Goal: Find specific page/section: Find specific page/section

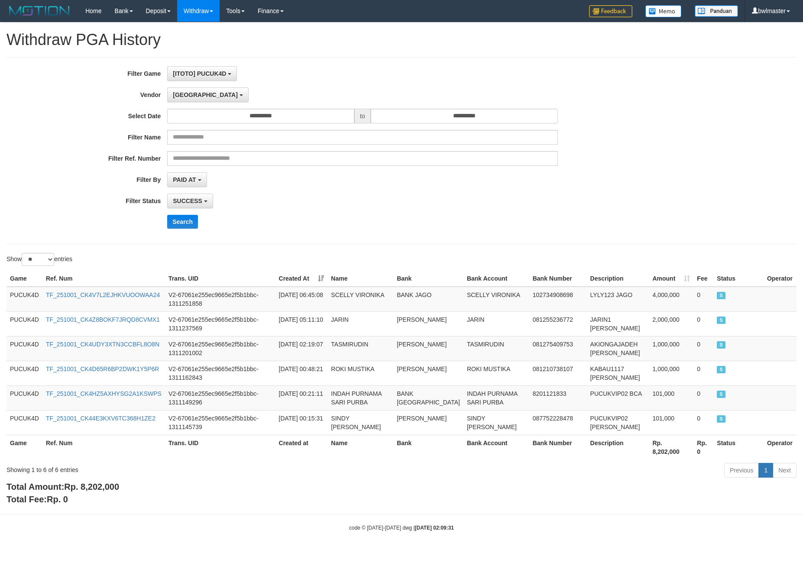
select select "**********"
select select "**"
click at [176, 225] on button "Search" at bounding box center [182, 222] width 31 height 14
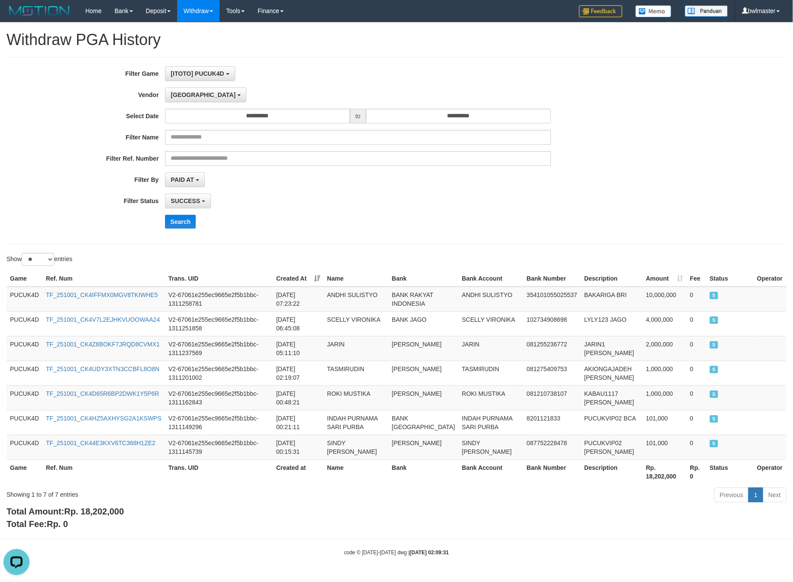
scroll to position [0, 0]
click at [108, 516] on span "Rp. 18,202,000" at bounding box center [94, 512] width 60 height 10
copy span "18,202,000"
click at [108, 516] on span "Rp. 18,202,000" at bounding box center [94, 512] width 60 height 10
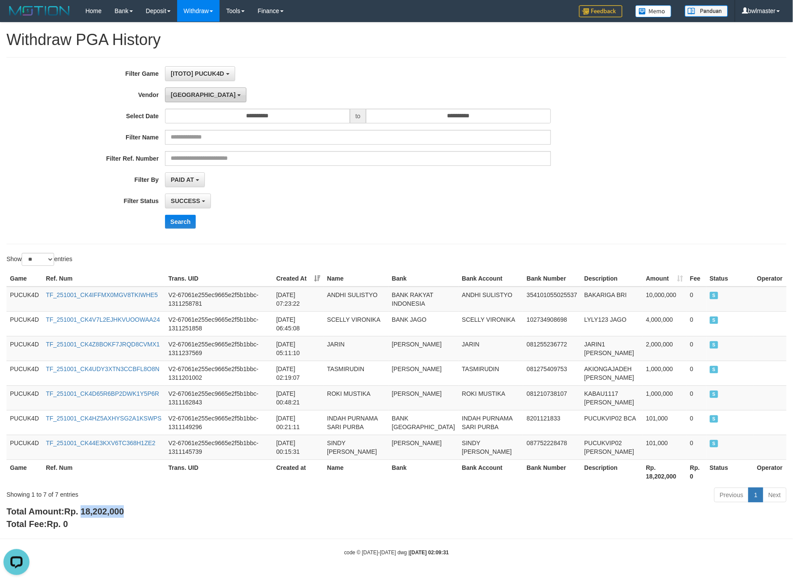
click at [182, 102] on button "[GEOGRAPHIC_DATA]" at bounding box center [205, 94] width 81 height 15
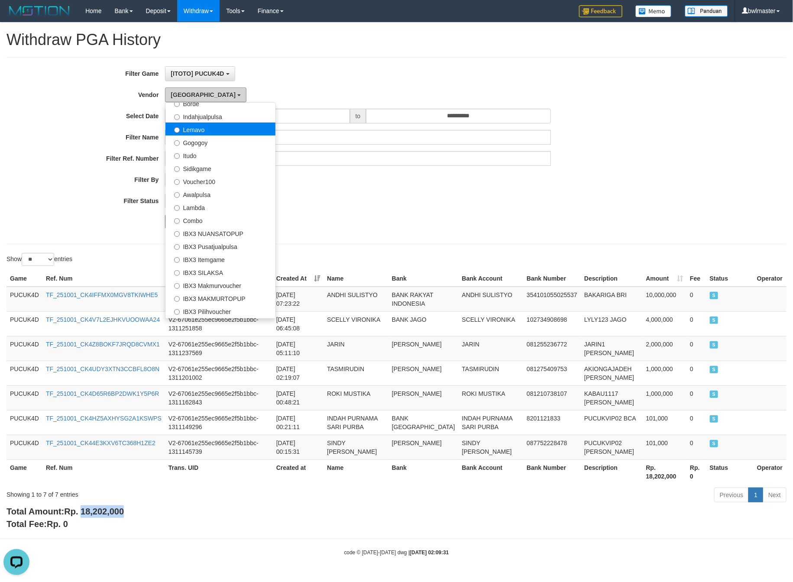
scroll to position [323, 0]
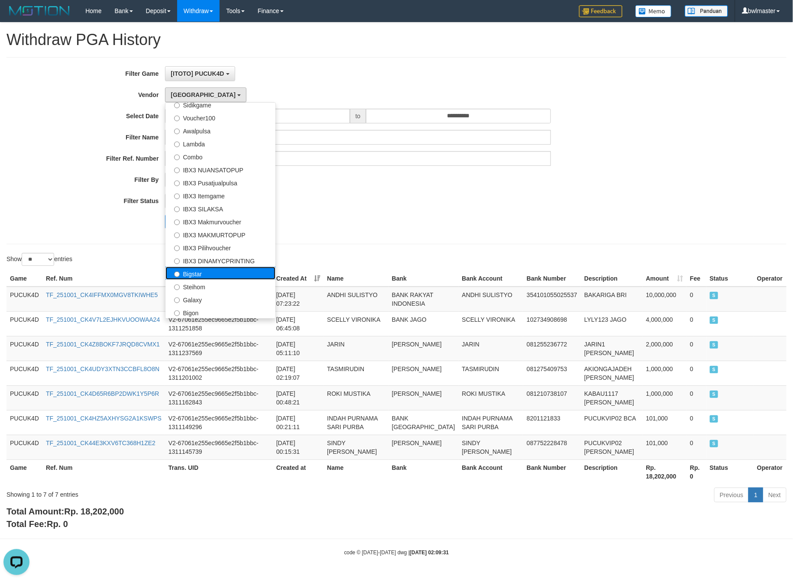
click at [206, 273] on label "Bigstar" at bounding box center [220, 273] width 110 height 13
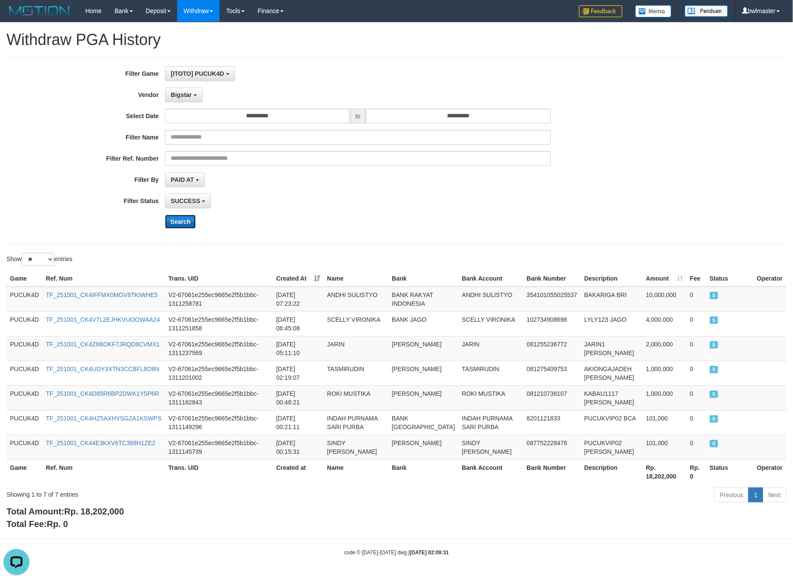
click at [165, 227] on button "Search" at bounding box center [180, 222] width 31 height 14
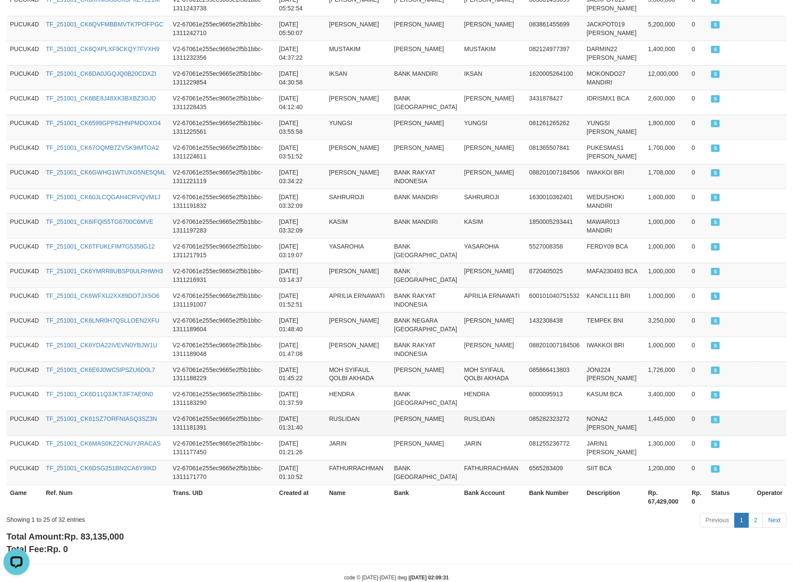
scroll to position [448, 0]
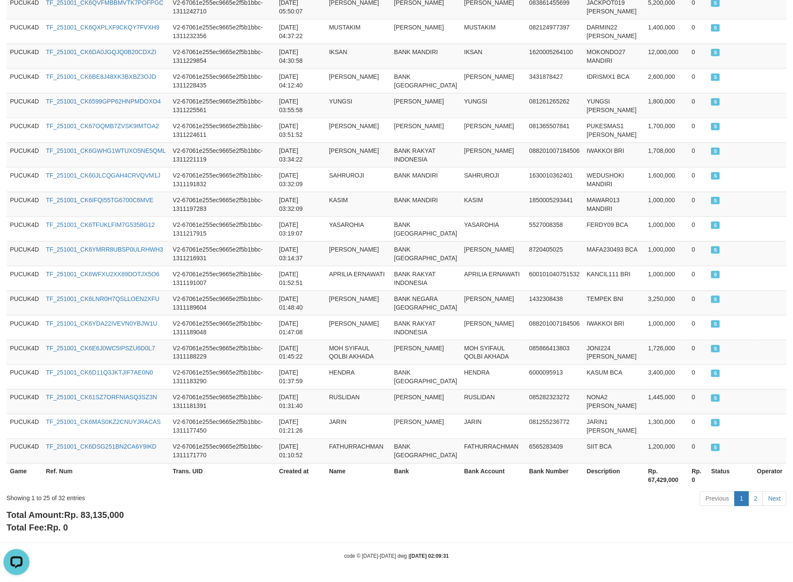
click at [108, 507] on div "Showing 1 to 25 of 32 entries Previous 1 2 Next" at bounding box center [396, 500] width 793 height 19
copy span ","
click at [111, 515] on span "Rp. 83,135,000" at bounding box center [94, 516] width 60 height 10
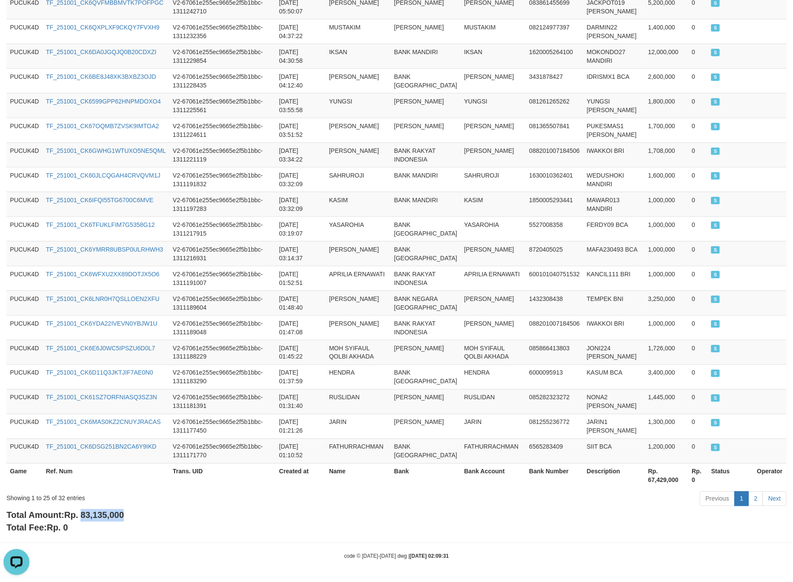
click at [111, 515] on span "Rp. 83,135,000" at bounding box center [94, 516] width 60 height 10
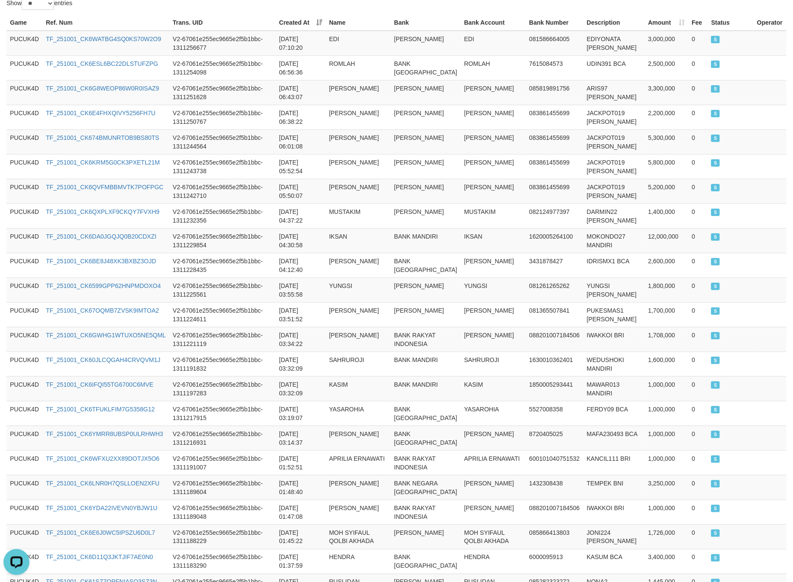
scroll to position [123, 0]
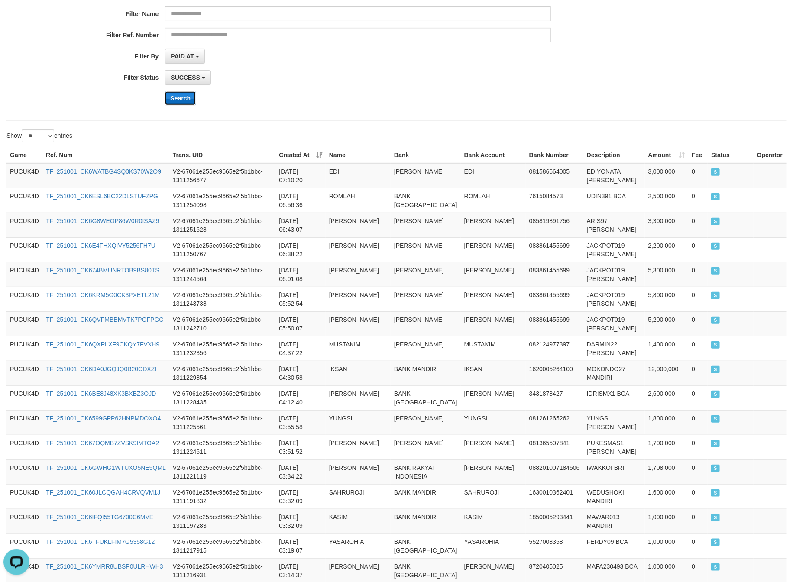
click at [172, 105] on button "Search" at bounding box center [180, 98] width 31 height 14
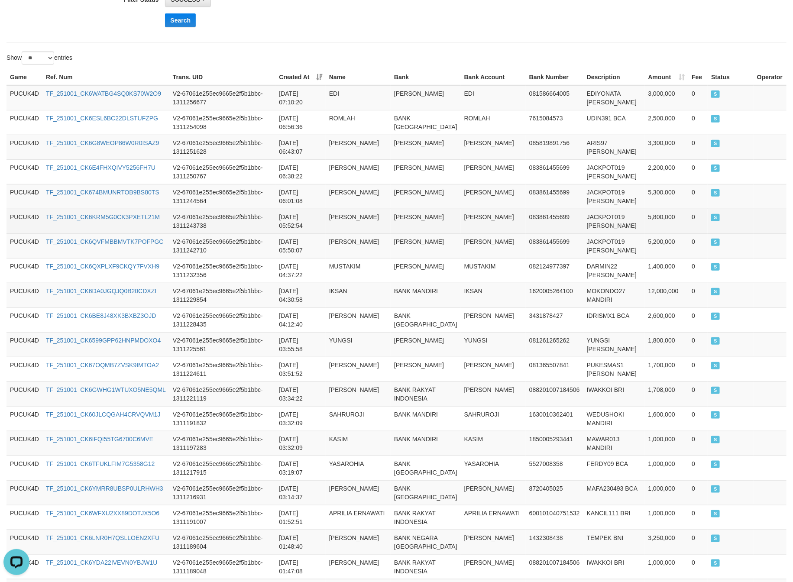
scroll to position [0, 0]
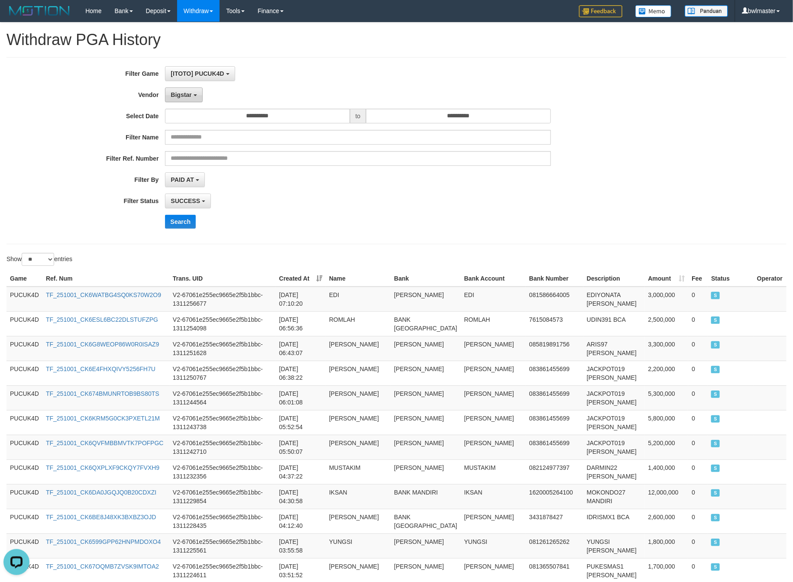
drag, startPoint x: 186, startPoint y: 104, endPoint x: 188, endPoint y: 99, distance: 5.8
click at [186, 103] on div "**********" at bounding box center [330, 150] width 661 height 169
click at [189, 95] on span "Bigstar" at bounding box center [181, 94] width 21 height 7
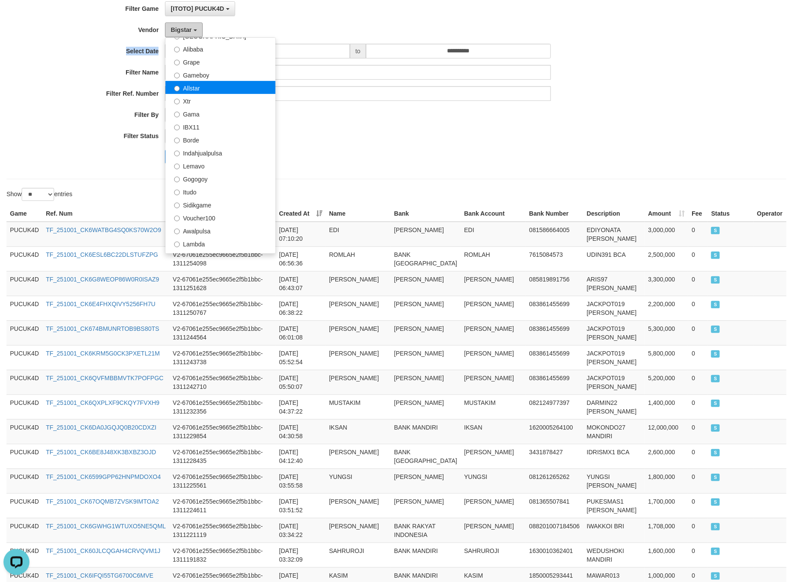
scroll to position [128, 0]
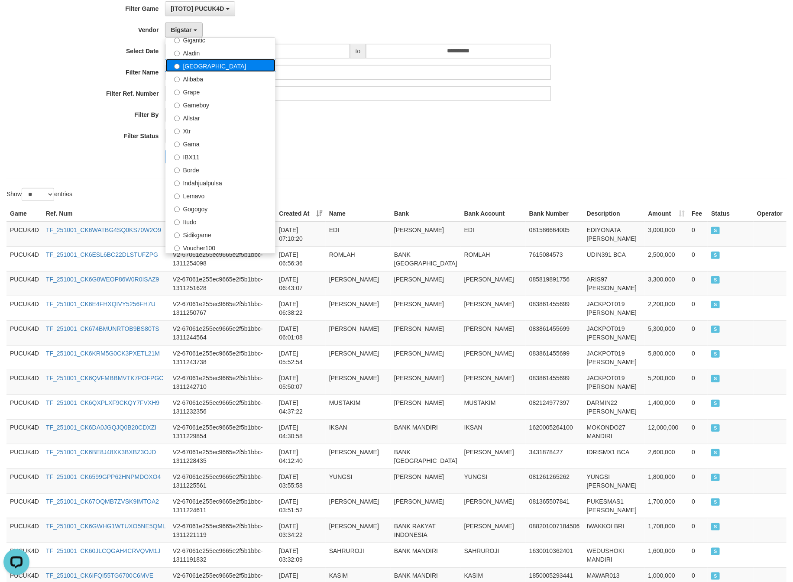
click at [203, 63] on label "[GEOGRAPHIC_DATA]" at bounding box center [220, 65] width 110 height 13
select select "**********"
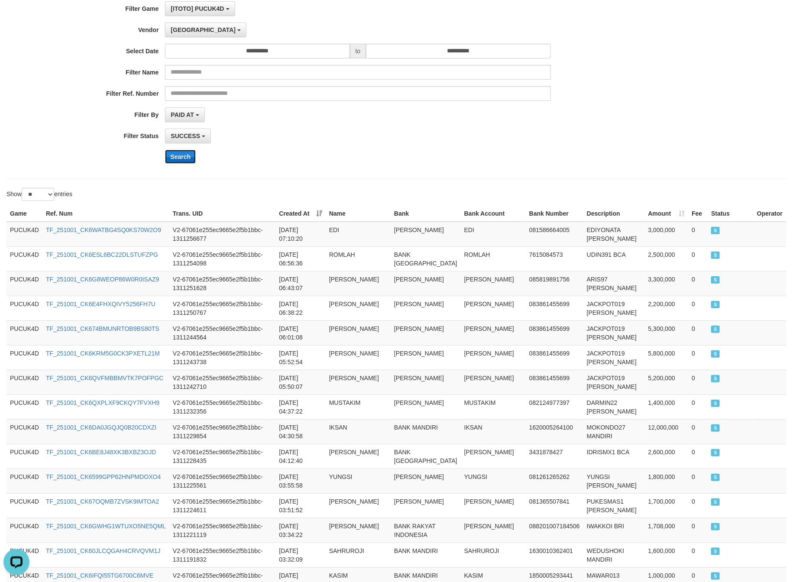
click at [172, 159] on button "Search" at bounding box center [180, 157] width 31 height 14
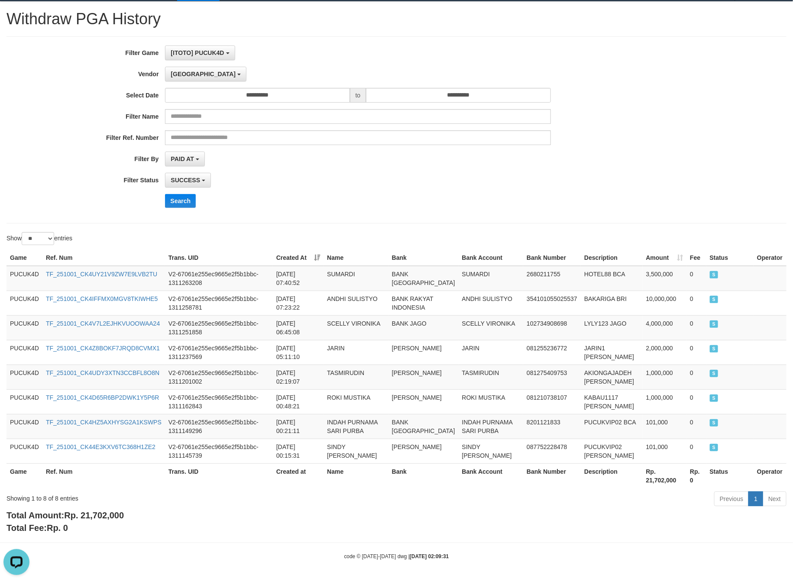
click at [111, 509] on div "Total Amount: Rp. 21,702,000 Total Fee: Rp. 0" at bounding box center [396, 521] width 780 height 25
copy span "21,702,000"
click at [111, 509] on div "Total Amount: Rp. 21,702,000 Total Fee: Rp. 0" at bounding box center [396, 521] width 780 height 25
copy b "Total Amount: Rp. 21,702,000"
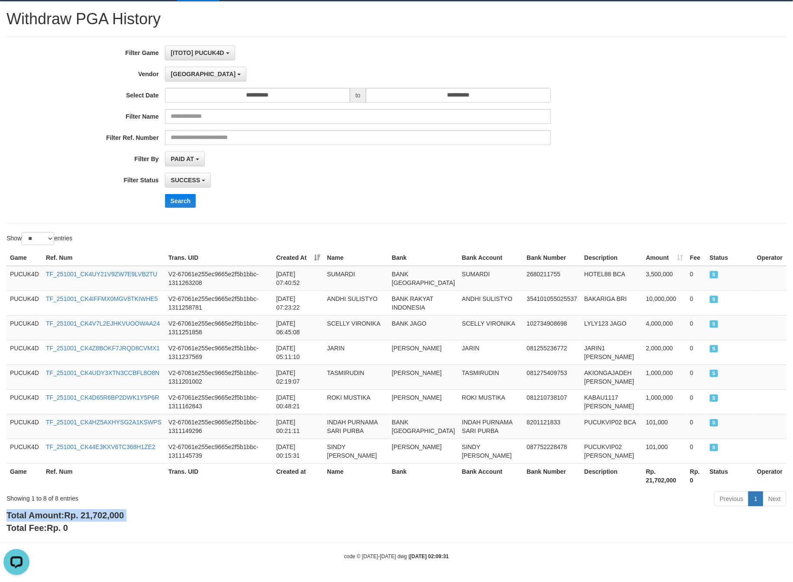
click at [123, 515] on span "Rp. 21,702,000" at bounding box center [94, 516] width 60 height 10
click at [169, 201] on button "Search" at bounding box center [180, 201] width 31 height 14
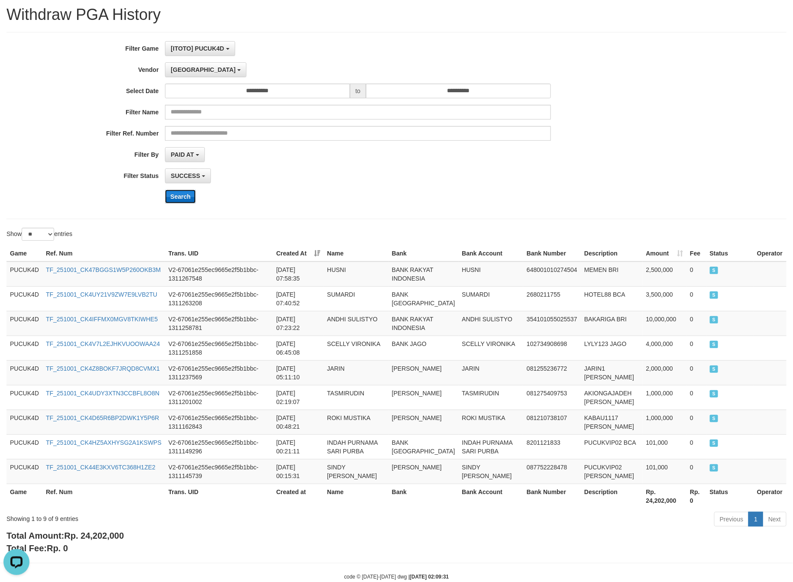
click at [185, 197] on button "Search" at bounding box center [180, 197] width 31 height 14
click at [88, 530] on div "Showing 1 to 9 of 9 entries Previous 1 Next" at bounding box center [396, 520] width 793 height 19
copy div
click at [88, 530] on div "Showing 1 to 9 of 9 entries Previous 1 Next" at bounding box center [396, 520] width 793 height 19
click at [93, 536] on span "Rp. 24,202,000" at bounding box center [94, 536] width 60 height 10
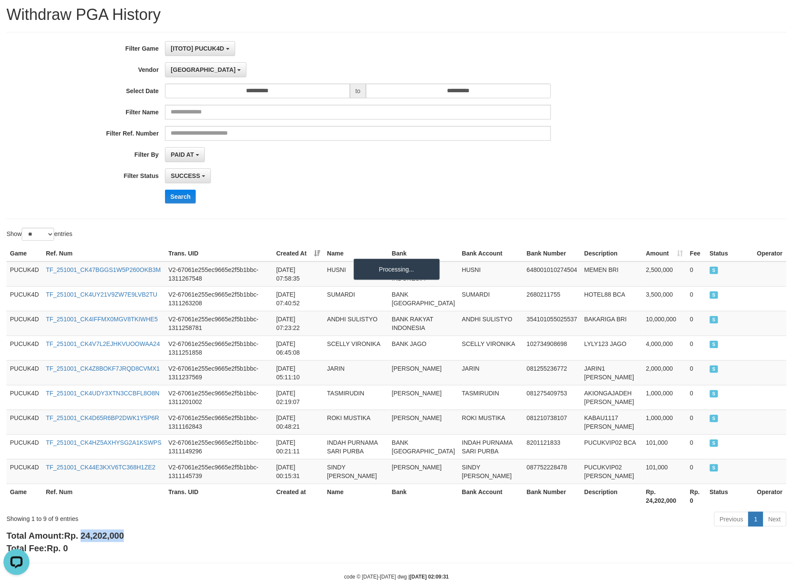
click at [93, 537] on span "Rp. 24,202,000" at bounding box center [94, 536] width 60 height 10
copy span "24,202,000"
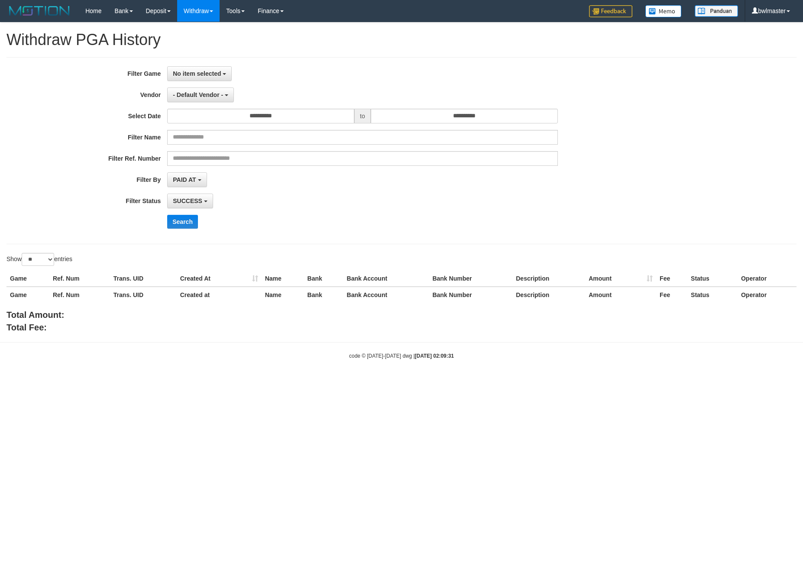
select select "**********"
select select "**"
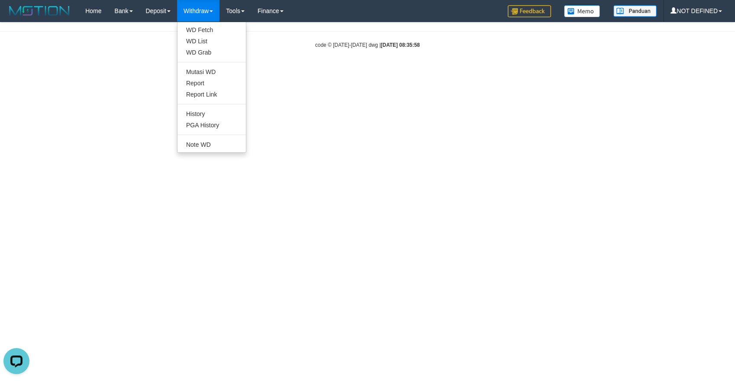
click at [214, 14] on link "Withdraw" at bounding box center [198, 11] width 42 height 22
click at [203, 125] on link "PGA History" at bounding box center [212, 125] width 68 height 11
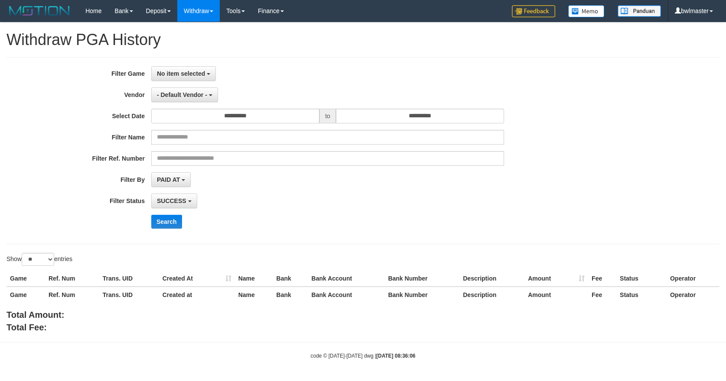
select select
select select "**"
click at [190, 79] on button "No item selected" at bounding box center [183, 73] width 65 height 15
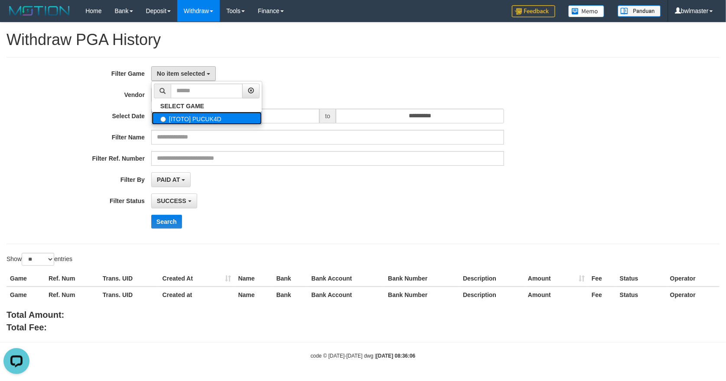
click at [180, 117] on label "[ITOTO] PUCUK4D" at bounding box center [207, 118] width 110 height 13
select select "****"
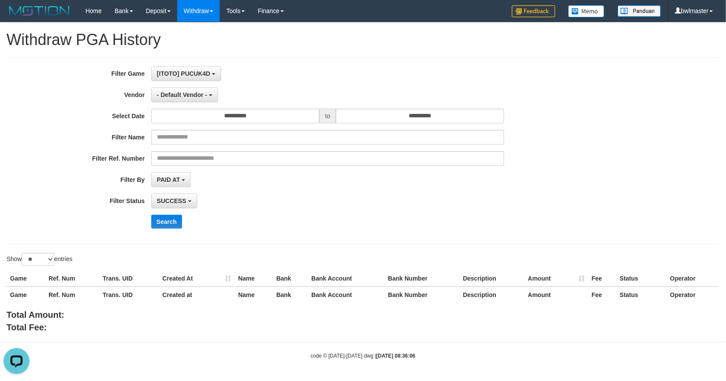
scroll to position [8, 0]
click at [178, 100] on button "- Default Vendor -" at bounding box center [184, 94] width 67 height 15
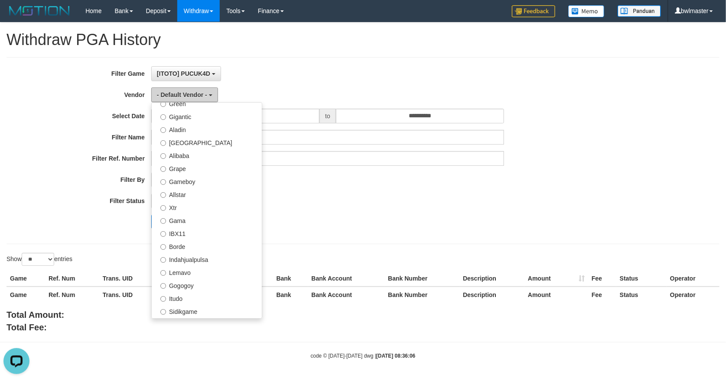
scroll to position [260, 0]
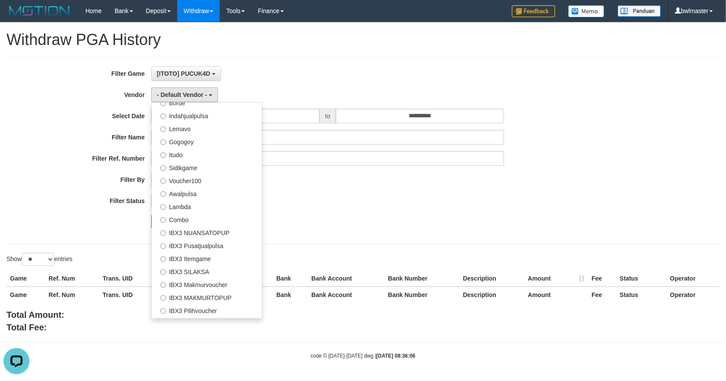
click at [331, 227] on div "Search" at bounding box center [378, 222] width 454 height 14
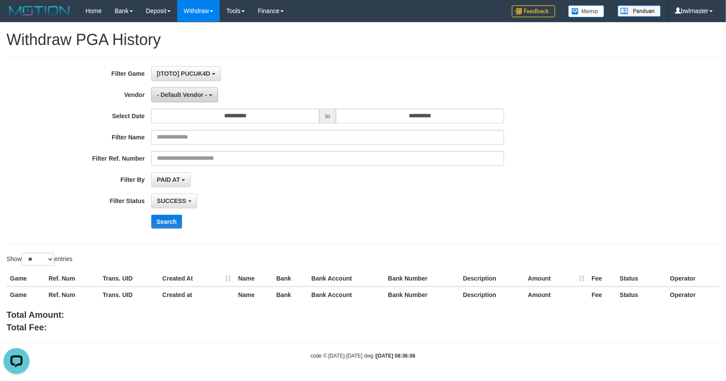
click at [180, 101] on button "- Default Vendor -" at bounding box center [184, 94] width 67 height 15
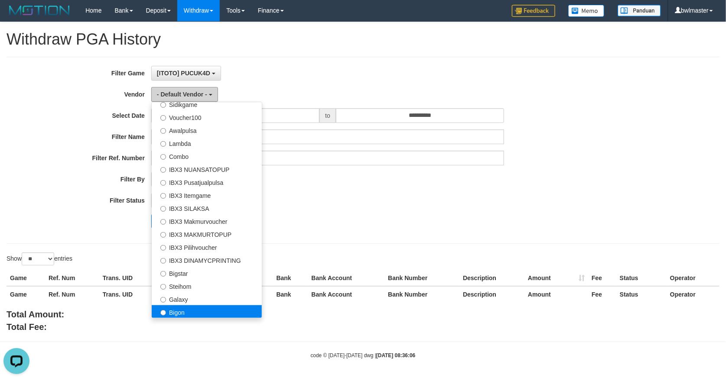
scroll to position [3, 0]
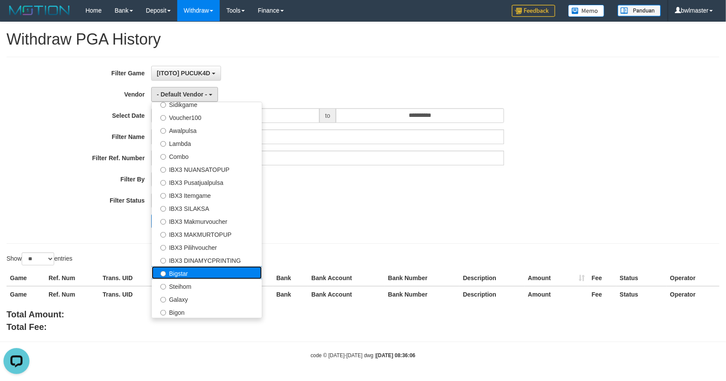
click at [190, 269] on label "Bigstar" at bounding box center [207, 272] width 110 height 13
select select "**********"
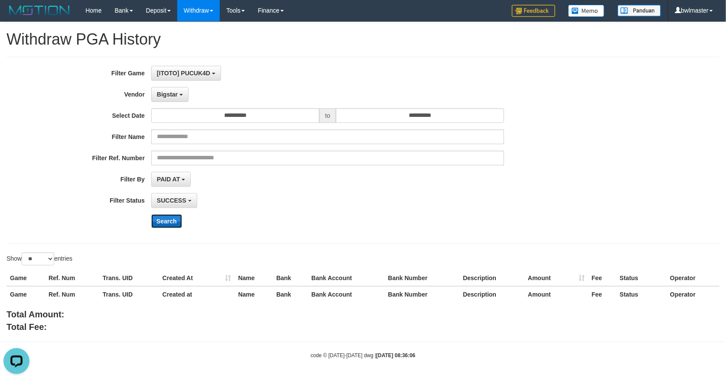
click at [163, 224] on button "Search" at bounding box center [166, 221] width 31 height 14
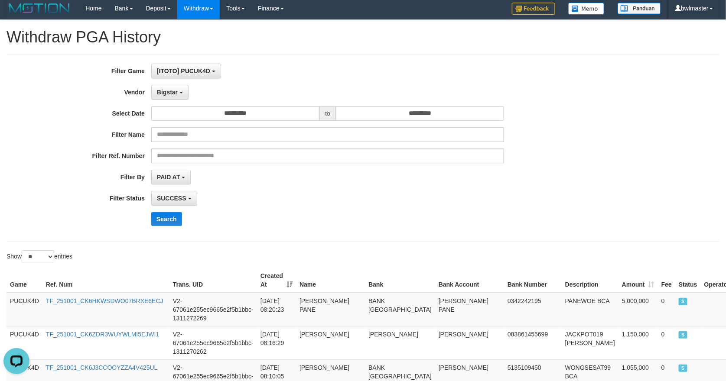
click at [97, 163] on div "Filter Ref. Number" at bounding box center [302, 156] width 605 height 15
